Goal: Task Accomplishment & Management: Use online tool/utility

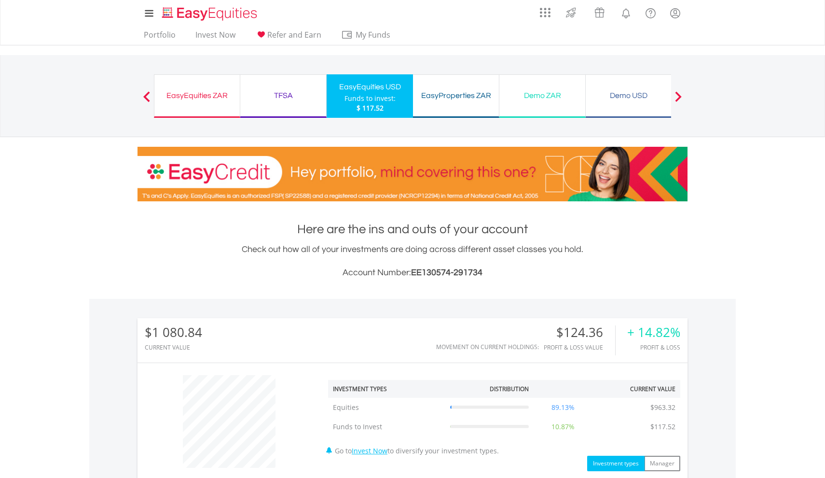
scroll to position [93, 183]
click at [824, 112] on nav "Previous EasyEquities ZAR Funds to invest: $ 117.52 TFSA Funds to invest: $ 117…" at bounding box center [412, 96] width 825 height 82
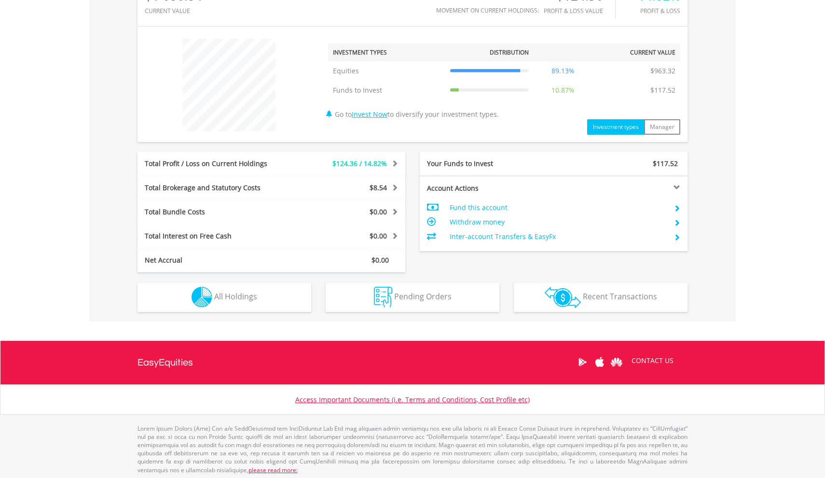
scroll to position [339, 0]
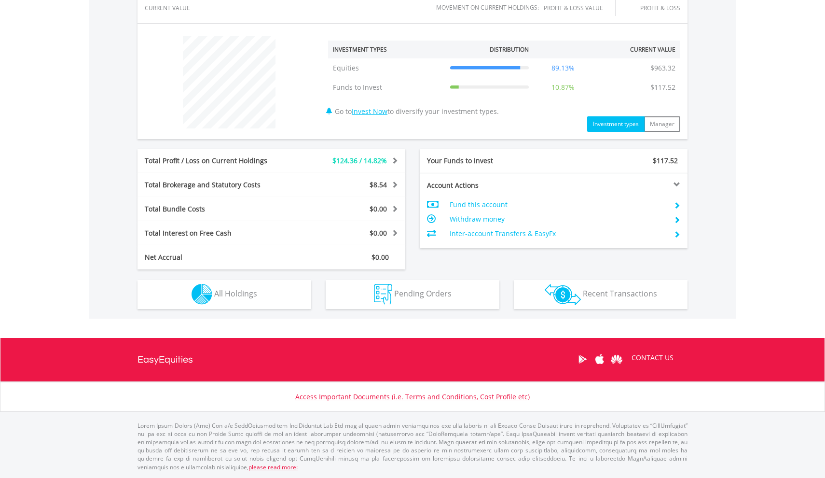
click at [273, 299] on button "Holdings All Holdings" at bounding box center [225, 294] width 174 height 29
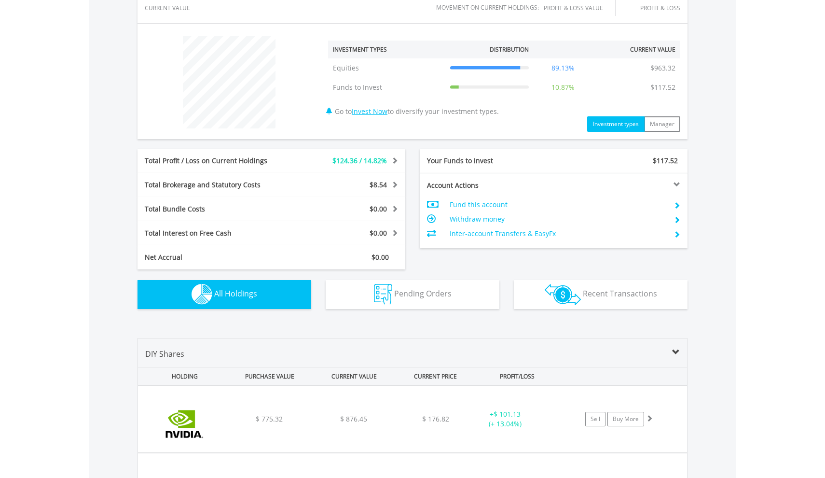
scroll to position [525, 0]
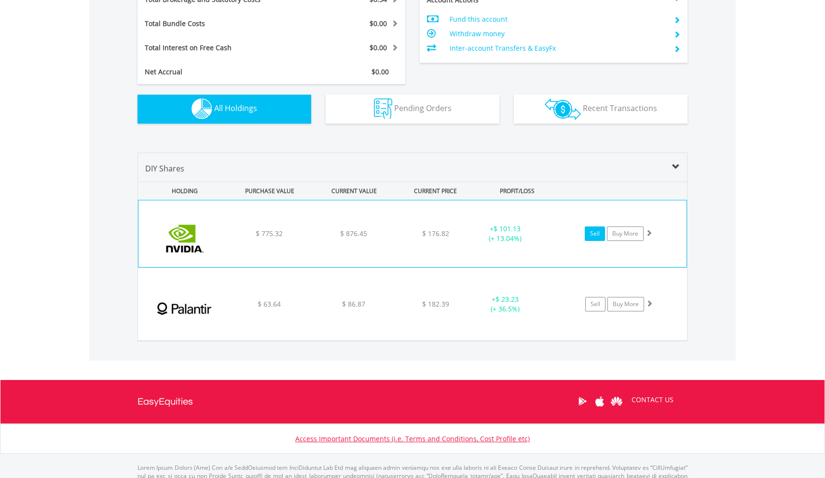
click at [598, 235] on link "Sell" at bounding box center [595, 233] width 20 height 14
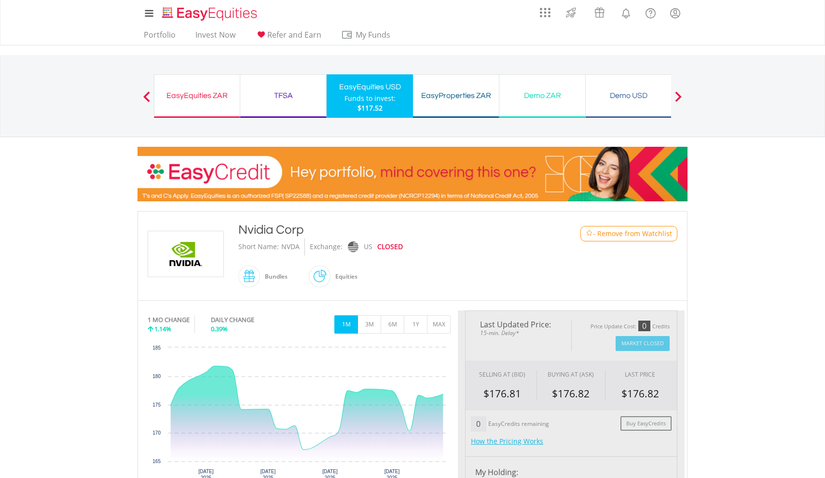
type input "******"
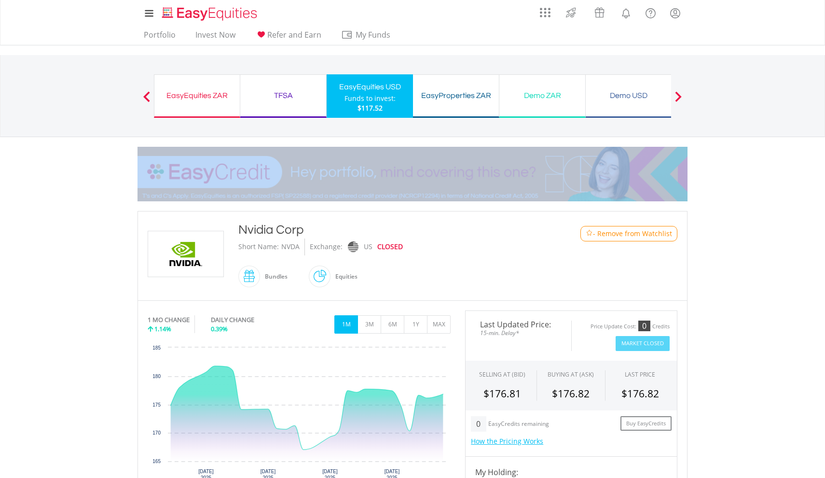
drag, startPoint x: 825, startPoint y: 133, endPoint x: 825, endPoint y: 160, distance: 27.5
click at [825, 160] on div "My Investments Invest Now New Listings Sell My Recurring Investments Pending Or…" at bounding box center [412, 100] width 825 height 201
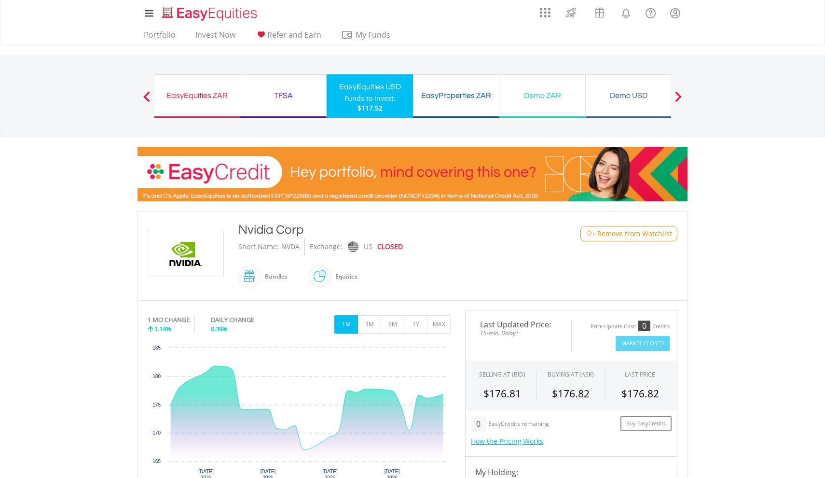
click at [820, 194] on div "My Investments Invest Now New Listings Sell My Recurring Investments Pending Or…" at bounding box center [412, 100] width 825 height 201
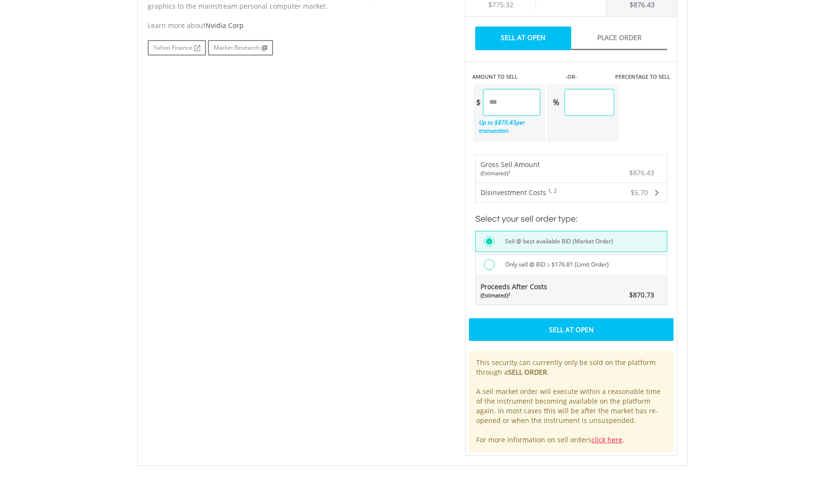
scroll to position [527, 0]
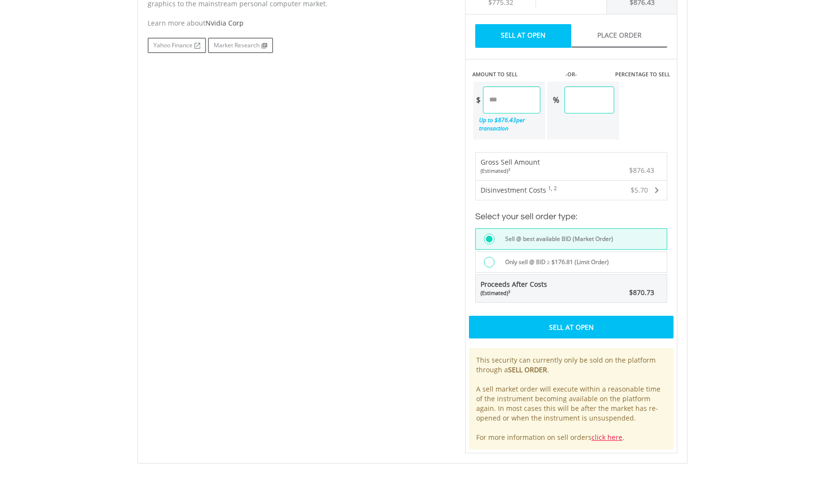
click at [497, 103] on input "******" at bounding box center [511, 99] width 57 height 27
type input "******"
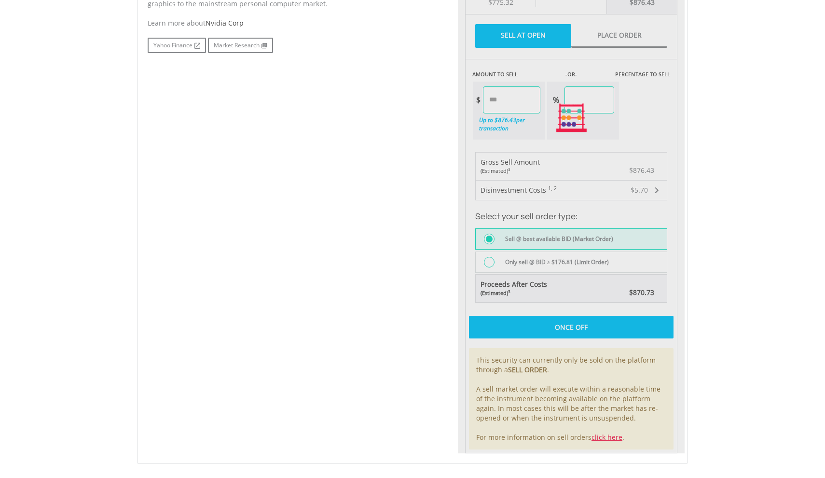
click at [624, 99] on div "Last Updated Price: 15-min. Delay* Price Update Cost: 0 Credits Market Closed S…" at bounding box center [571, 118] width 227 height 670
type input "*****"
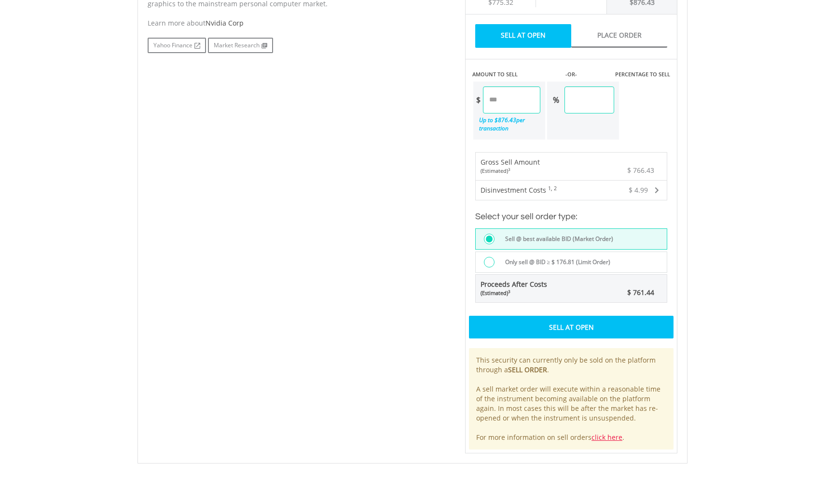
click at [748, 121] on body "My Investments Invest Now New Listings Sell My Recurring Investments Pending Or…" at bounding box center [412, 89] width 825 height 1233
click at [620, 331] on div "Sell At Open" at bounding box center [571, 327] width 205 height 22
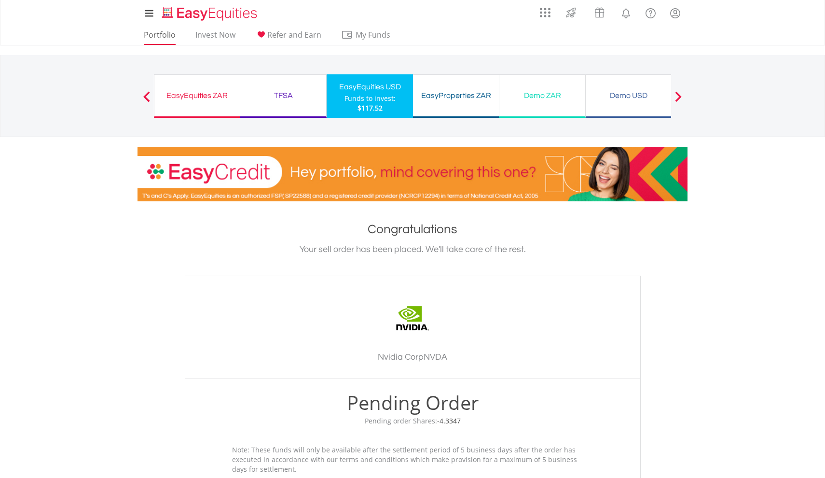
click at [163, 35] on link "Portfolio" at bounding box center [160, 37] width 40 height 15
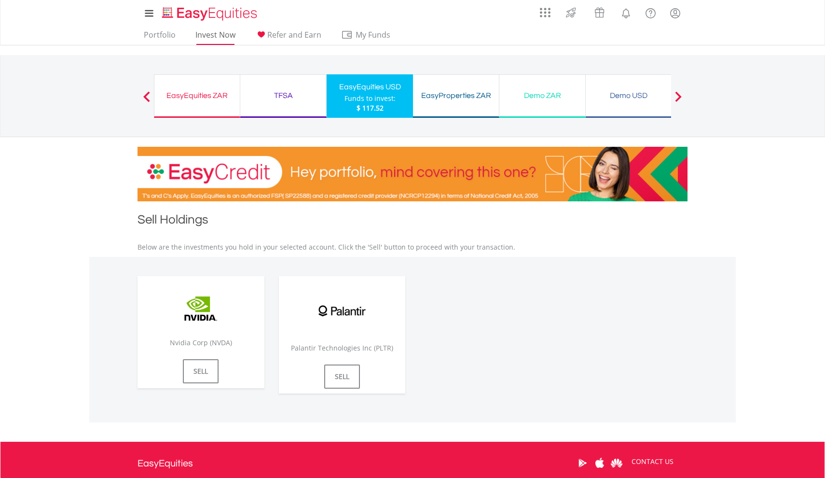
click at [207, 35] on link "Invest Now" at bounding box center [216, 37] width 48 height 15
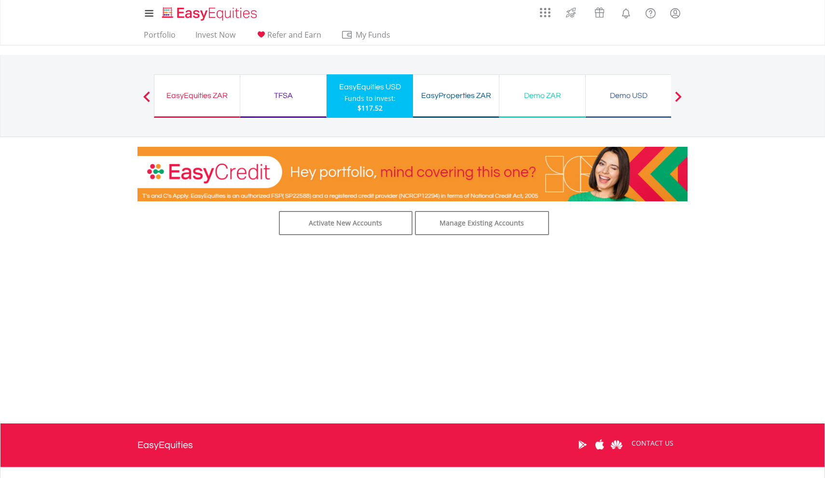
click at [392, 112] on div "$117.52" at bounding box center [370, 108] width 51 height 10
click at [676, 96] on span at bounding box center [678, 96] width 7 height 11
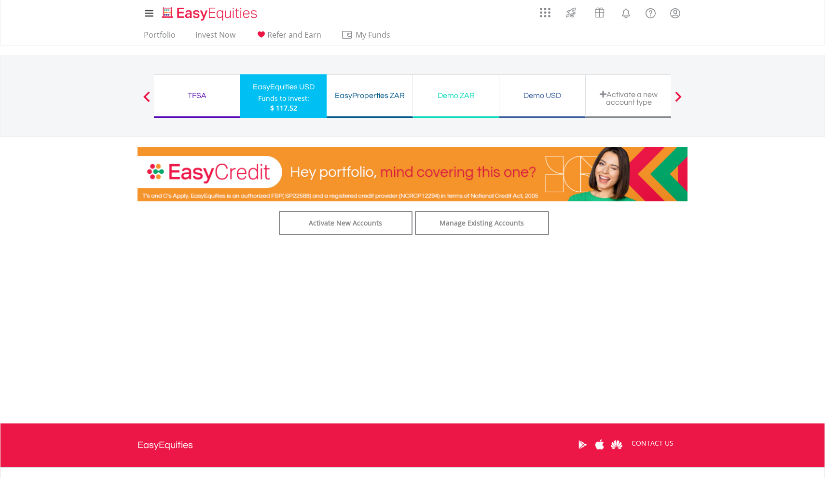
click at [676, 96] on span at bounding box center [678, 96] width 7 height 11
click at [298, 90] on div "EasyEquities USD" at bounding box center [283, 87] width 75 height 14
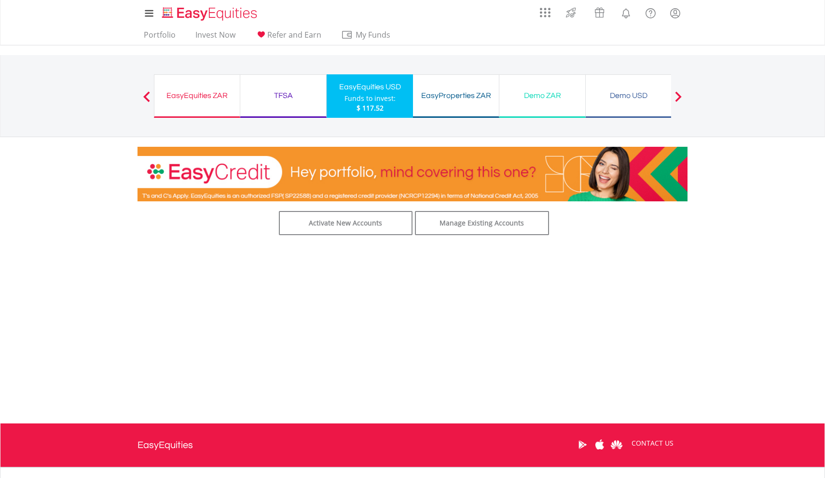
click at [376, 111] on span "$ 117.52" at bounding box center [370, 107] width 27 height 9
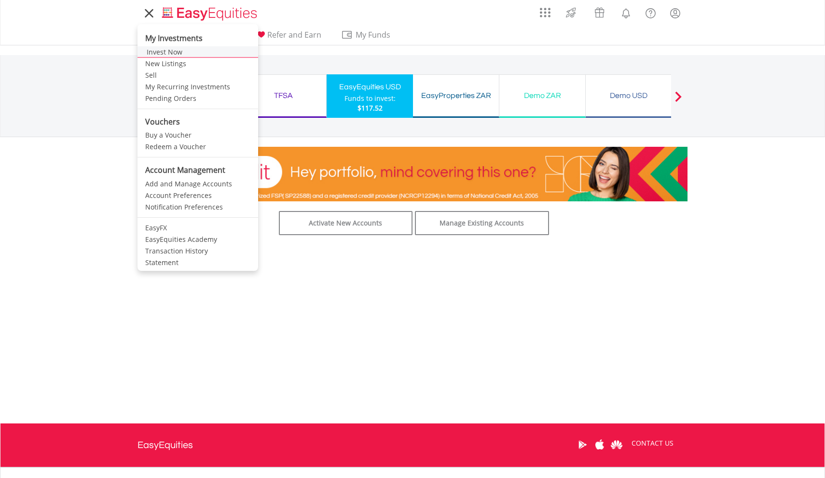
click at [161, 53] on link "Invest Now" at bounding box center [198, 52] width 121 height 12
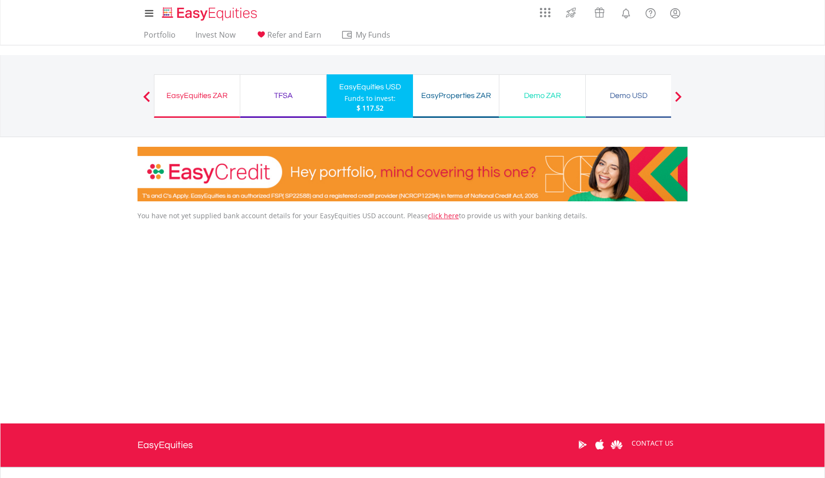
click at [374, 96] on div "Funds to invest:" at bounding box center [370, 99] width 51 height 10
click at [440, 219] on link "click here" at bounding box center [443, 215] width 31 height 9
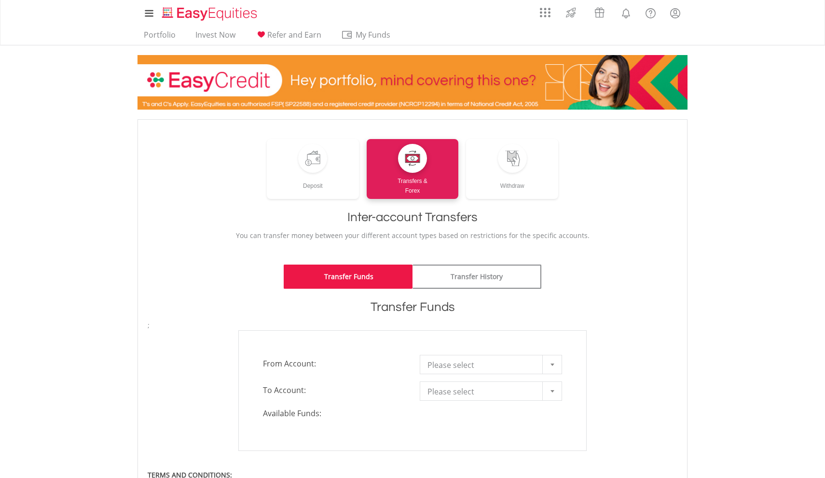
click at [556, 364] on div at bounding box center [551, 364] width 19 height 18
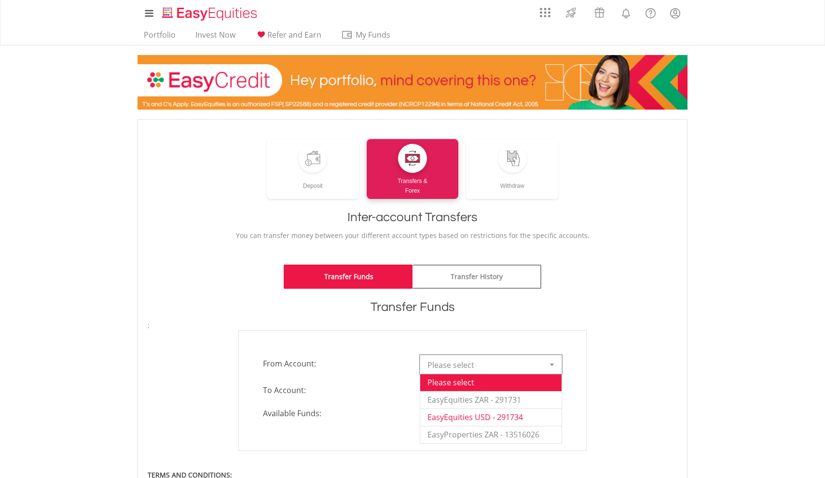
click at [508, 416] on li "EasyEquities USD - 291734" at bounding box center [490, 416] width 141 height 17
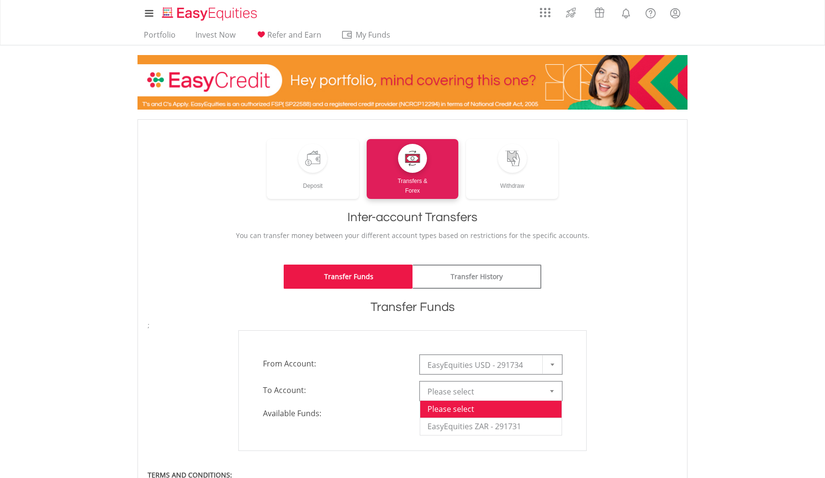
click at [527, 392] on span "Please select" at bounding box center [484, 391] width 112 height 19
click at [485, 426] on li "EasyEquities ZAR - 291731" at bounding box center [490, 425] width 141 height 17
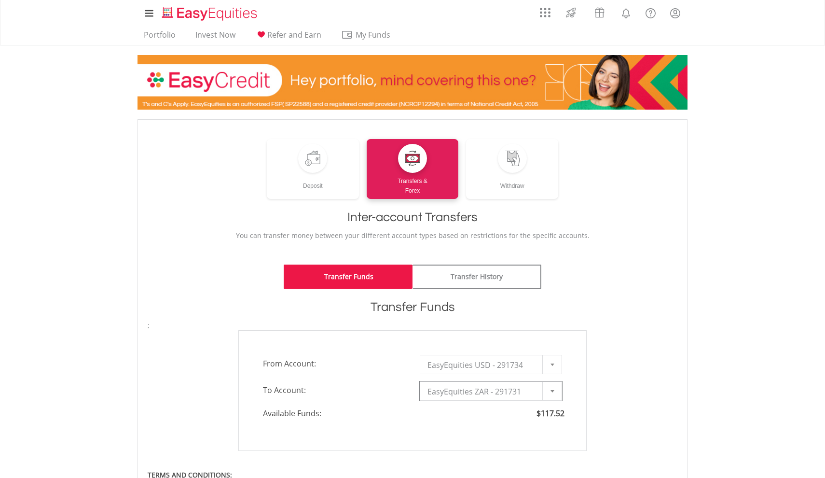
type input "*"
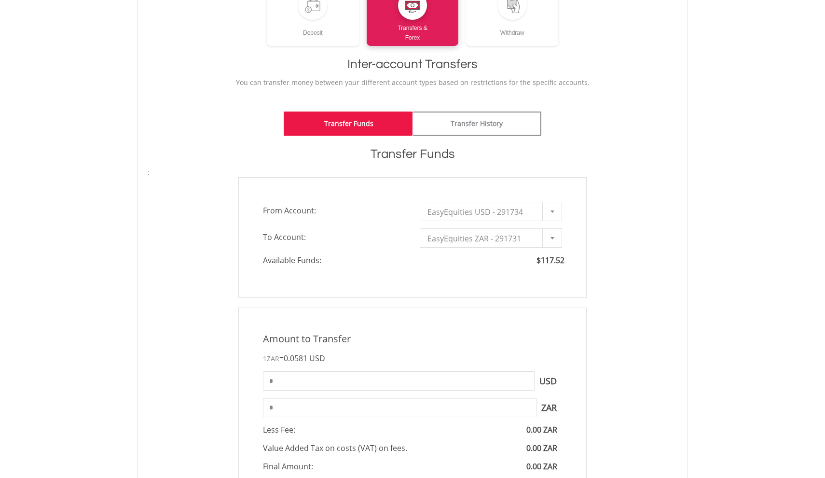
scroll to position [144, 0]
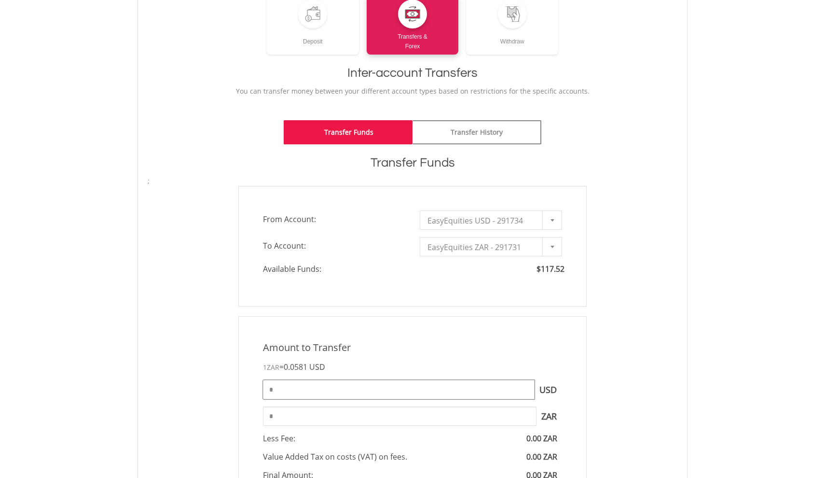
click at [352, 389] on input "*" at bounding box center [399, 389] width 272 height 19
type input "******"
type input "*******"
click at [619, 388] on div "Amount to Transfer 1 ZAR = 0.0581 USD ****** USD You can transfer funds into yo…" at bounding box center [412, 436] width 544 height 240
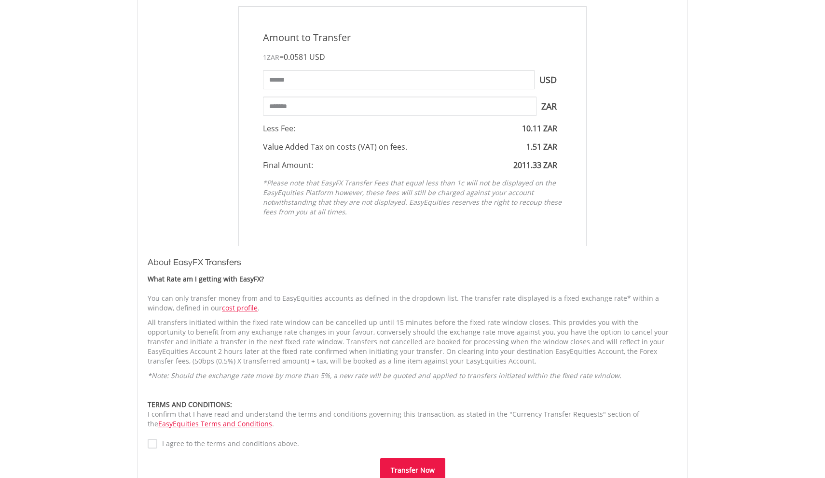
scroll to position [445, 0]
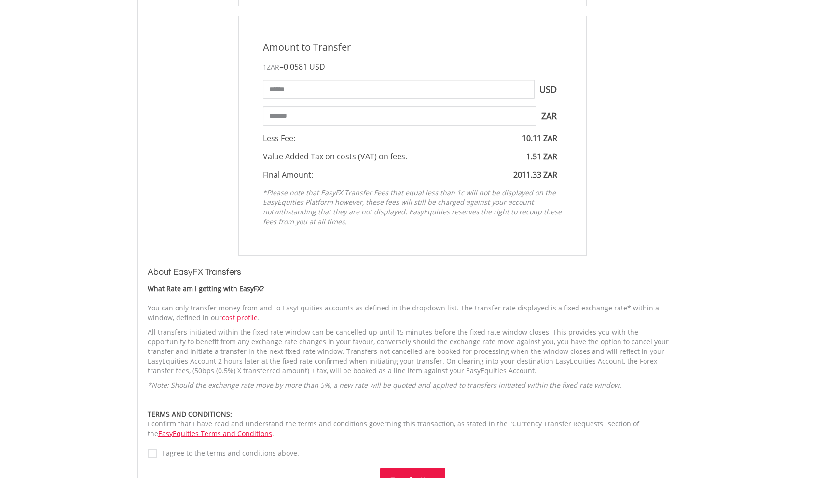
click at [397, 471] on button "Transfer Now" at bounding box center [412, 480] width 65 height 24
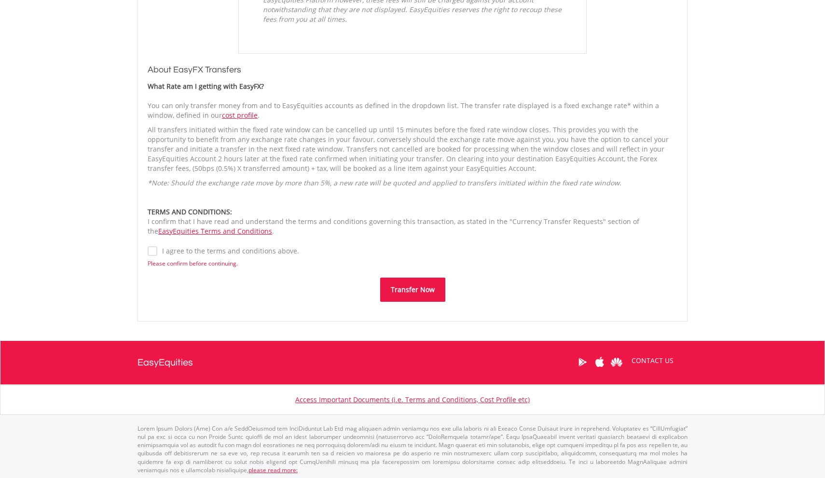
scroll to position [646, 0]
click at [429, 285] on button "Transfer Now" at bounding box center [412, 290] width 65 height 24
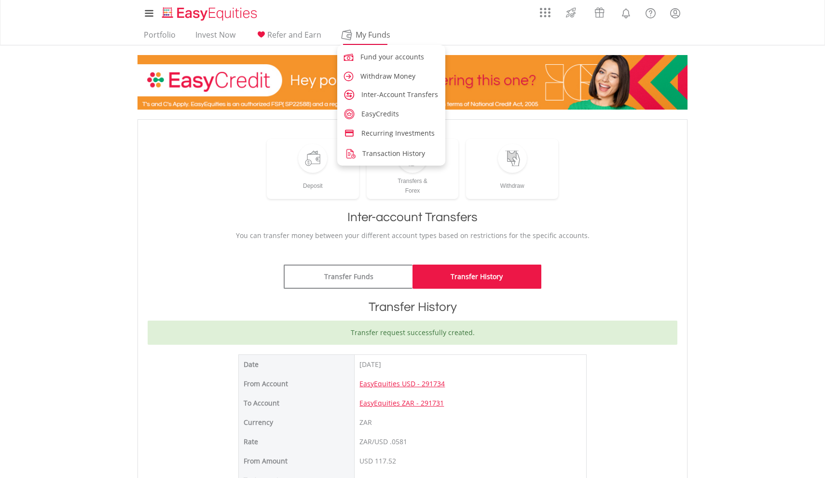
click at [376, 35] on span "My Funds" at bounding box center [372, 34] width 63 height 13
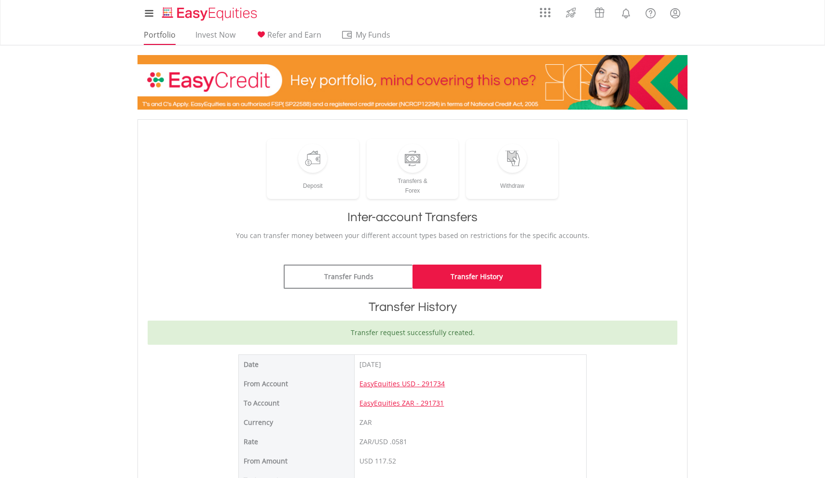
click at [167, 36] on link "Portfolio" at bounding box center [160, 37] width 40 height 15
